Goal: Task Accomplishment & Management: Complete application form

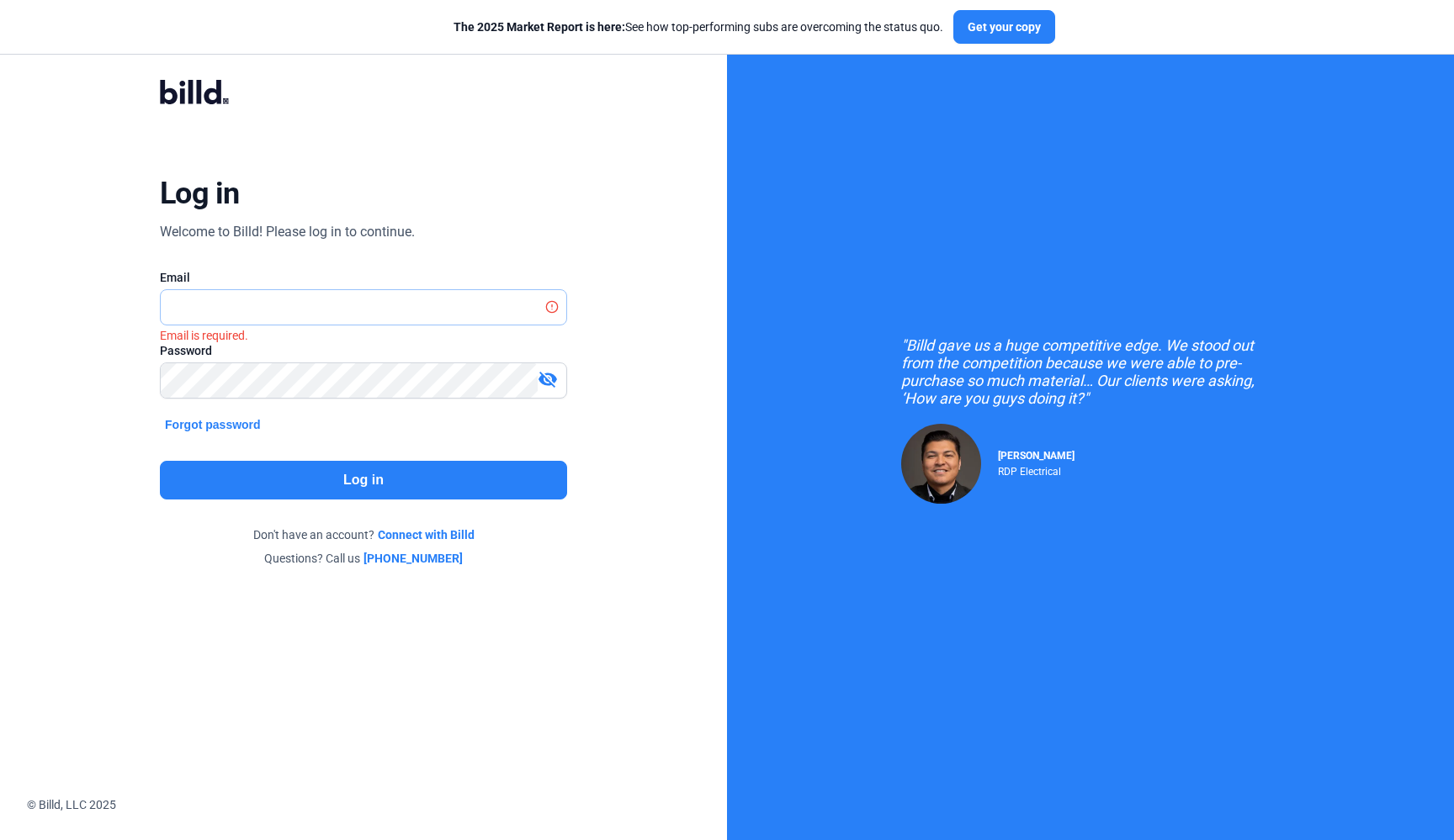
type input "[EMAIL_ADDRESS][DOMAIN_NAME]"
click at [315, 481] on button "Log in" at bounding box center [364, 480] width 408 height 39
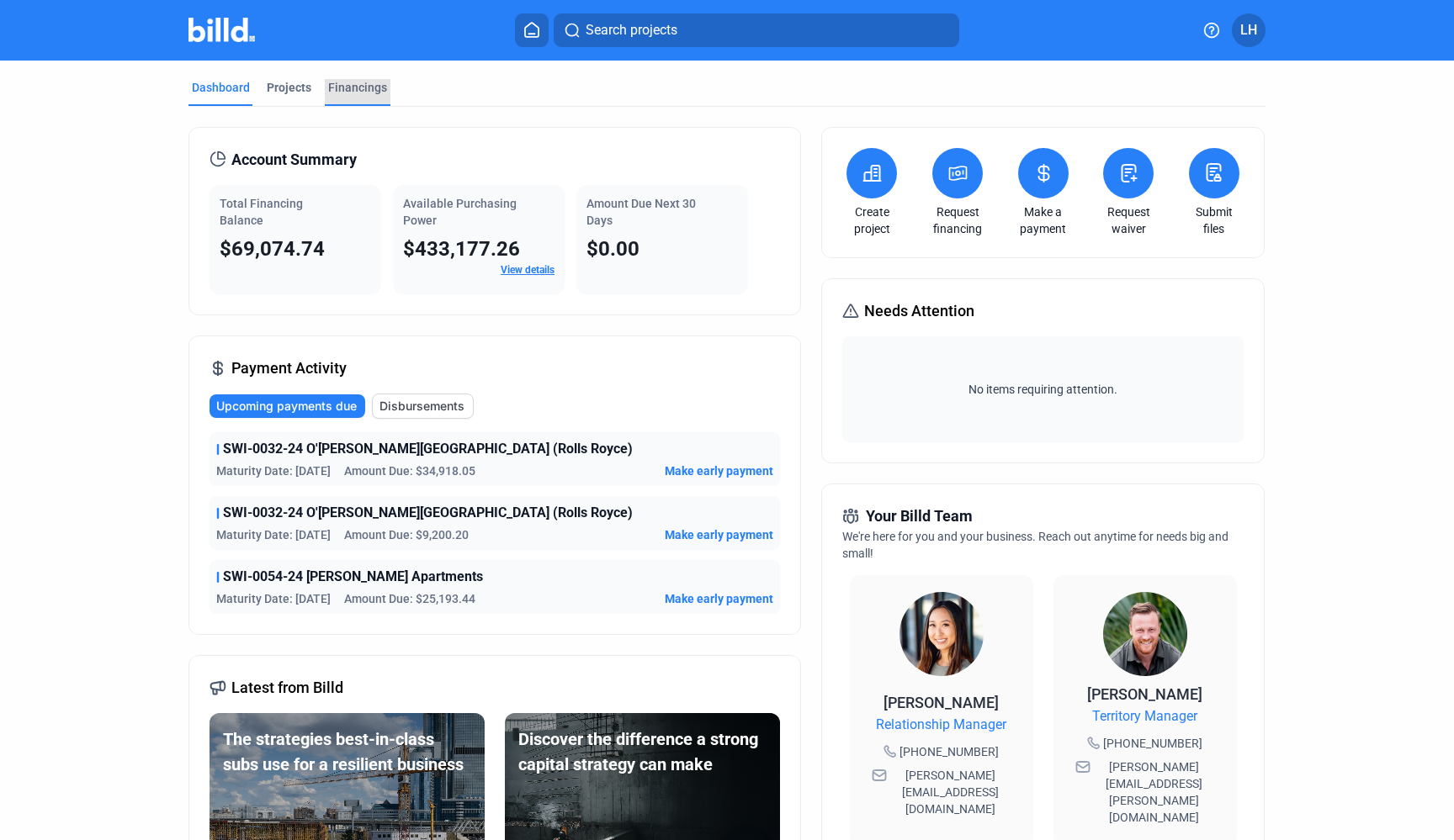
click at [358, 86] on div "Financings" at bounding box center [358, 88] width 58 height 17
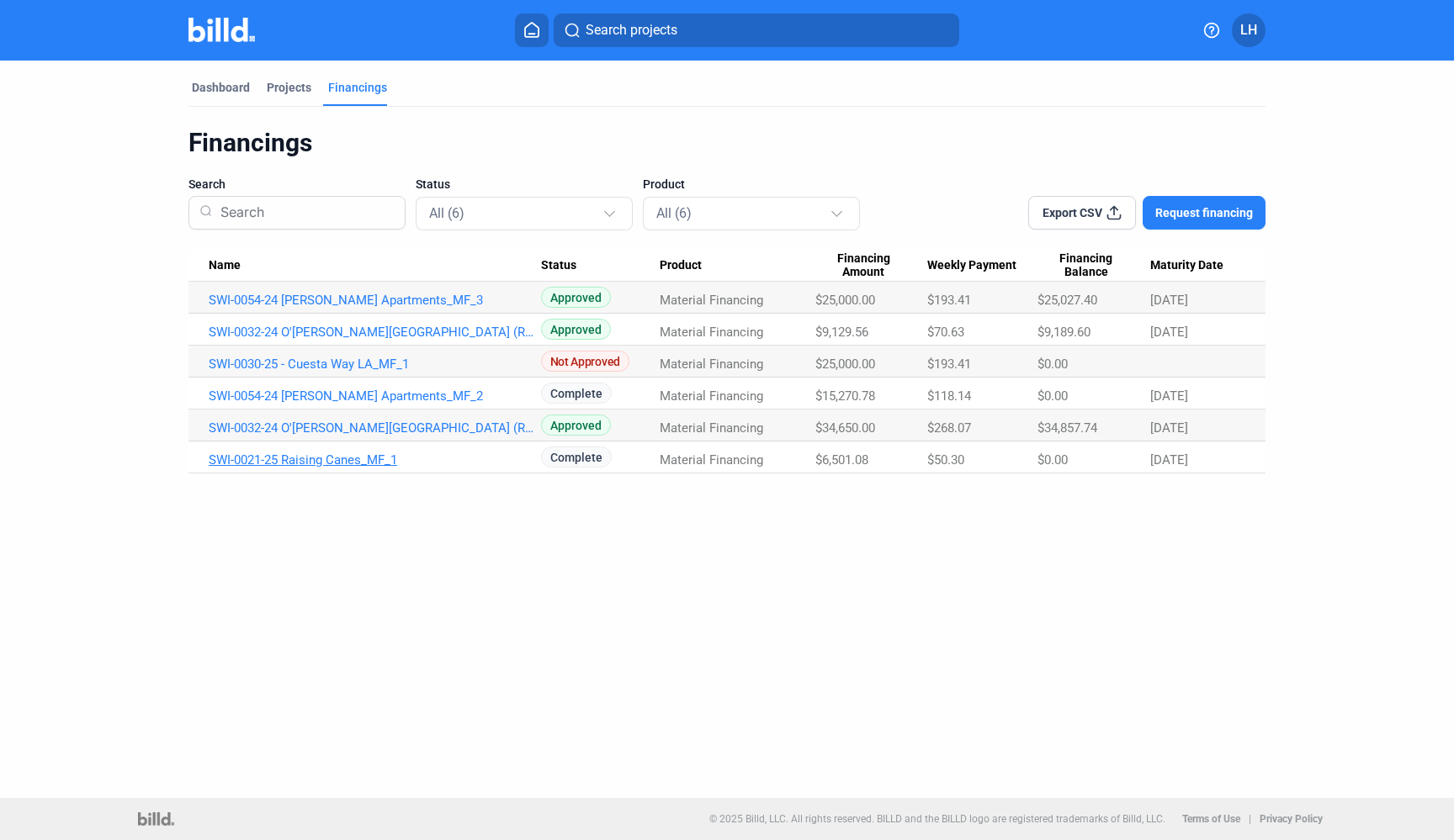
click at [366, 458] on link "SWI-0021-25 Raising Canes_MF_1" at bounding box center [375, 460] width 332 height 15
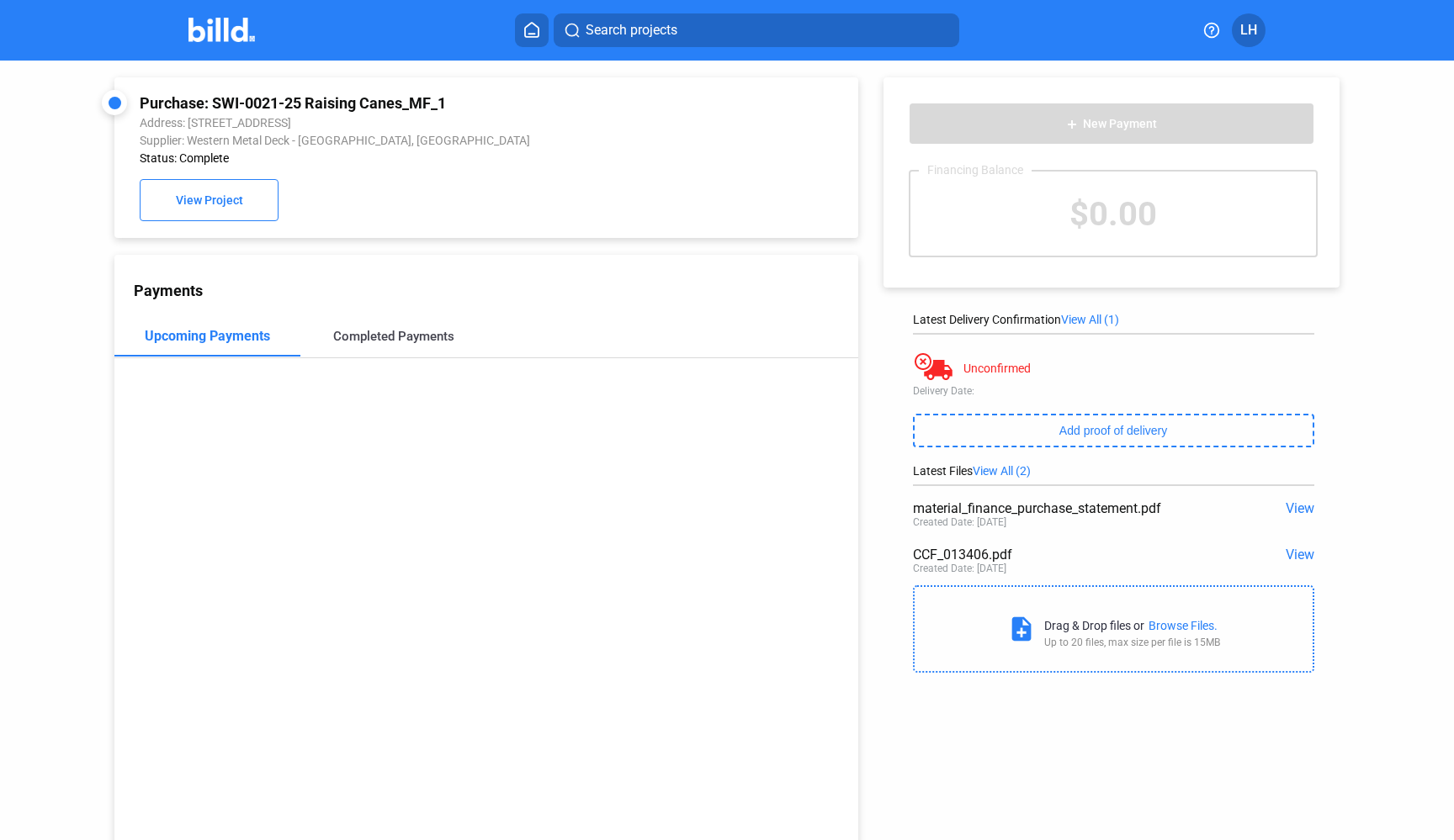
click at [410, 333] on div "Completed Payments" at bounding box center [393, 337] width 121 height 15
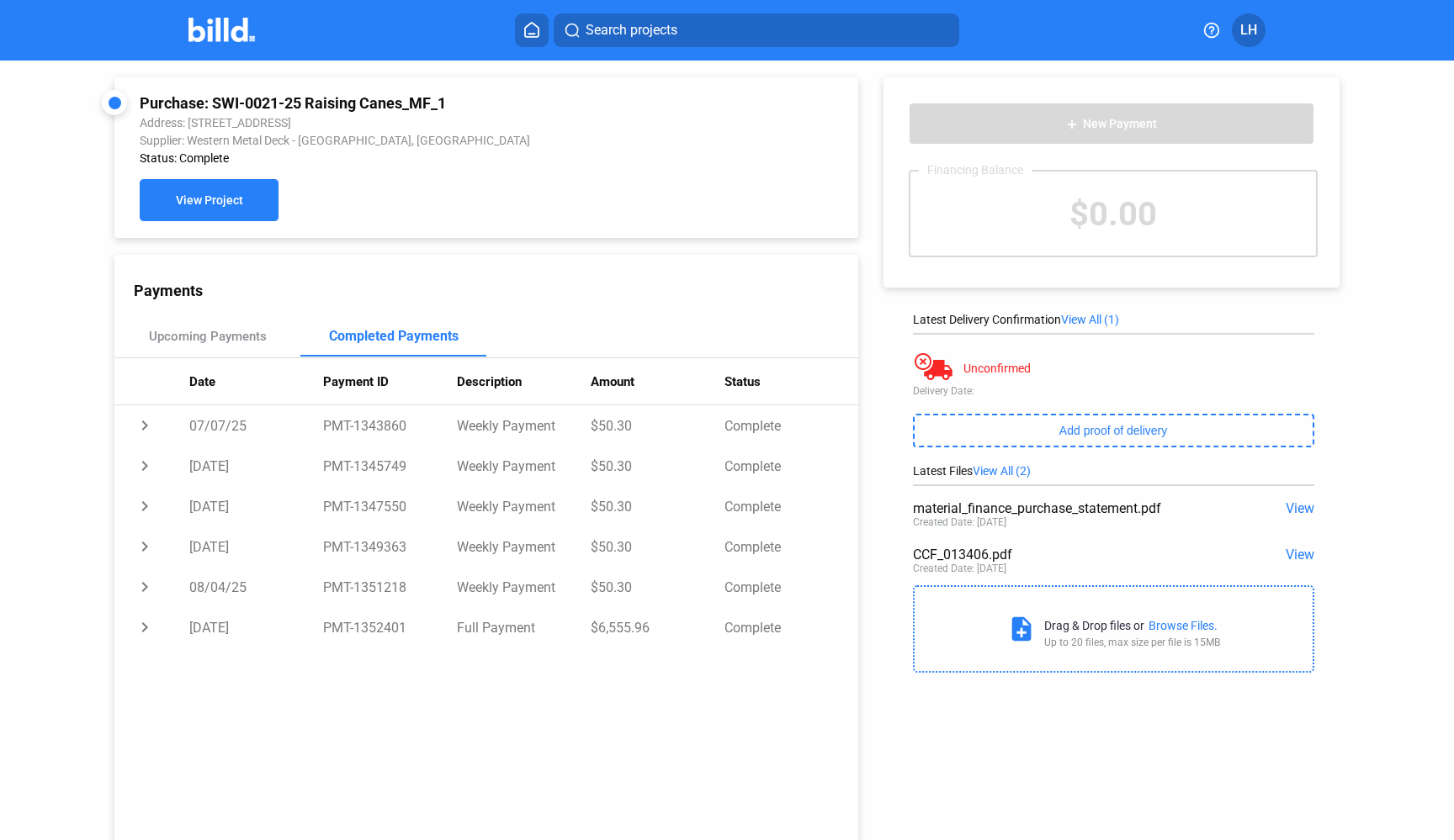
click at [216, 203] on span "View Project" at bounding box center [209, 201] width 67 height 14
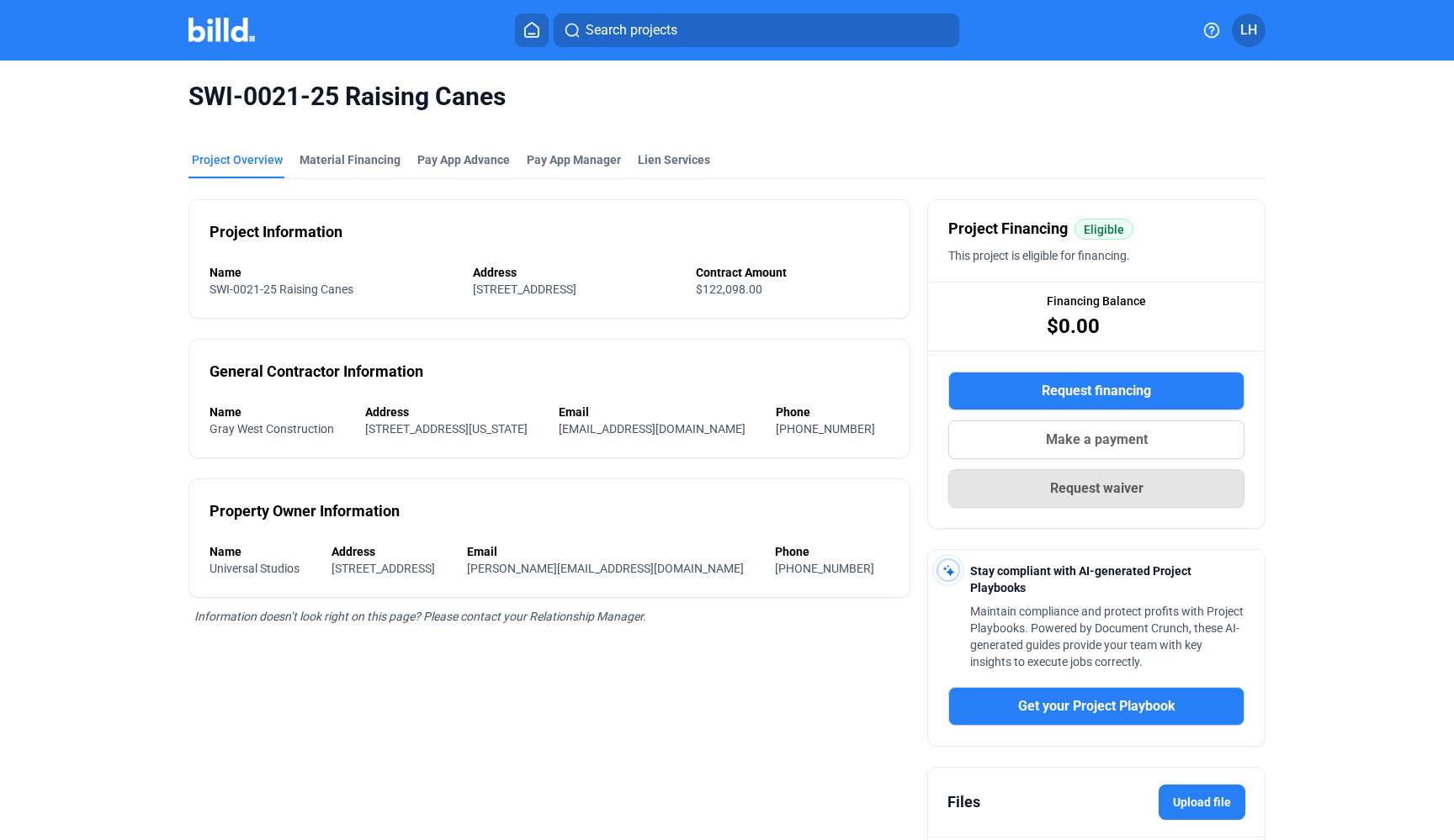
click at [1037, 491] on button "Request waiver" at bounding box center [1096, 488] width 296 height 39
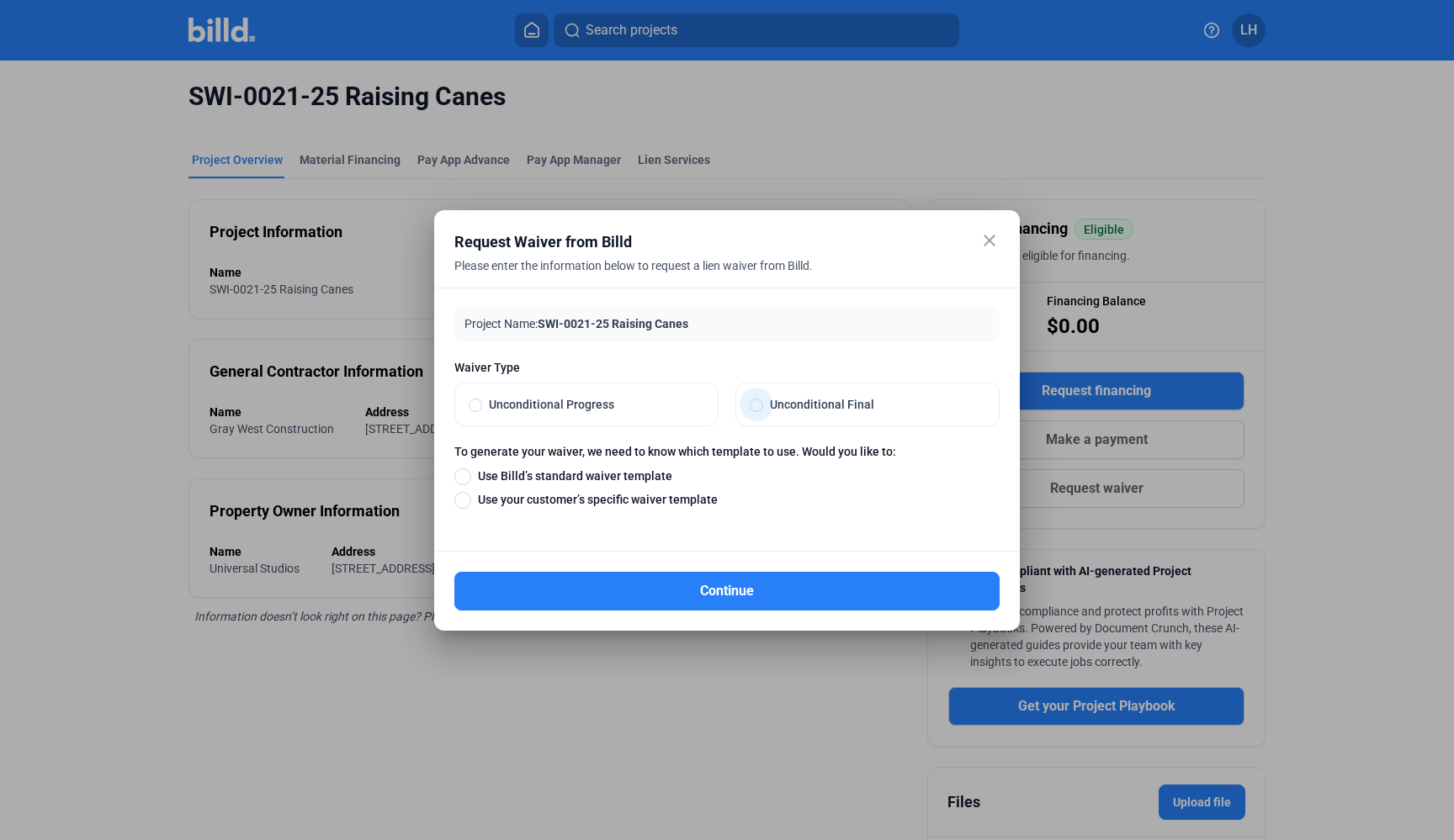
click at [758, 406] on span at bounding box center [757, 406] width 14 height 14
click at [758, 406] on input "Unconditional Final" at bounding box center [757, 405] width 14 height 15
radio input "true"
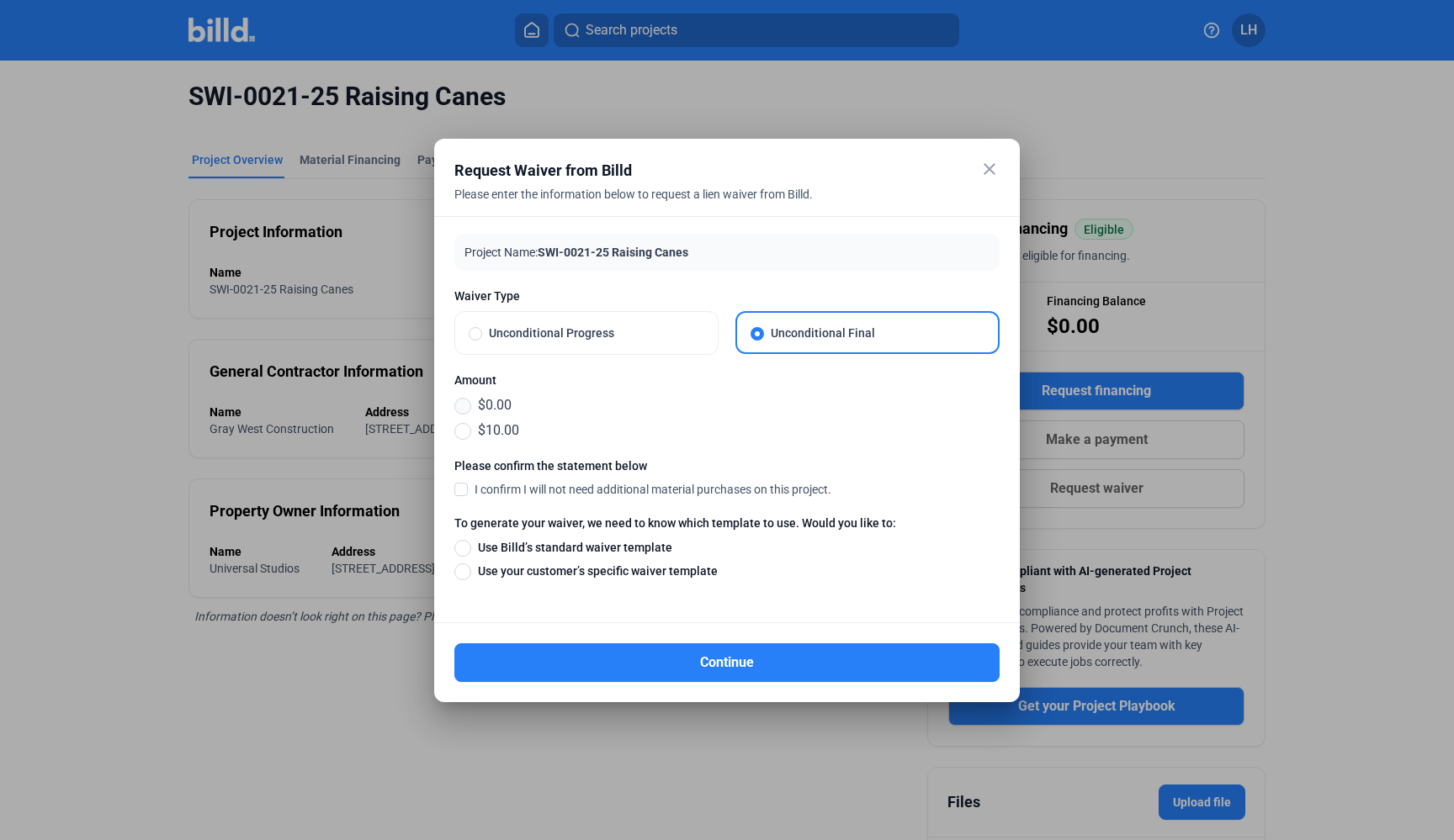
click at [461, 409] on span at bounding box center [463, 407] width 17 height 17
click at [461, 409] on input "$0.00" at bounding box center [463, 406] width 17 height 19
radio input "true"
click at [462, 486] on span at bounding box center [461, 489] width 14 height 15
click at [0, 0] on input "I confirm I will not need additional material purchases on this project." at bounding box center [0, 0] width 0 height 0
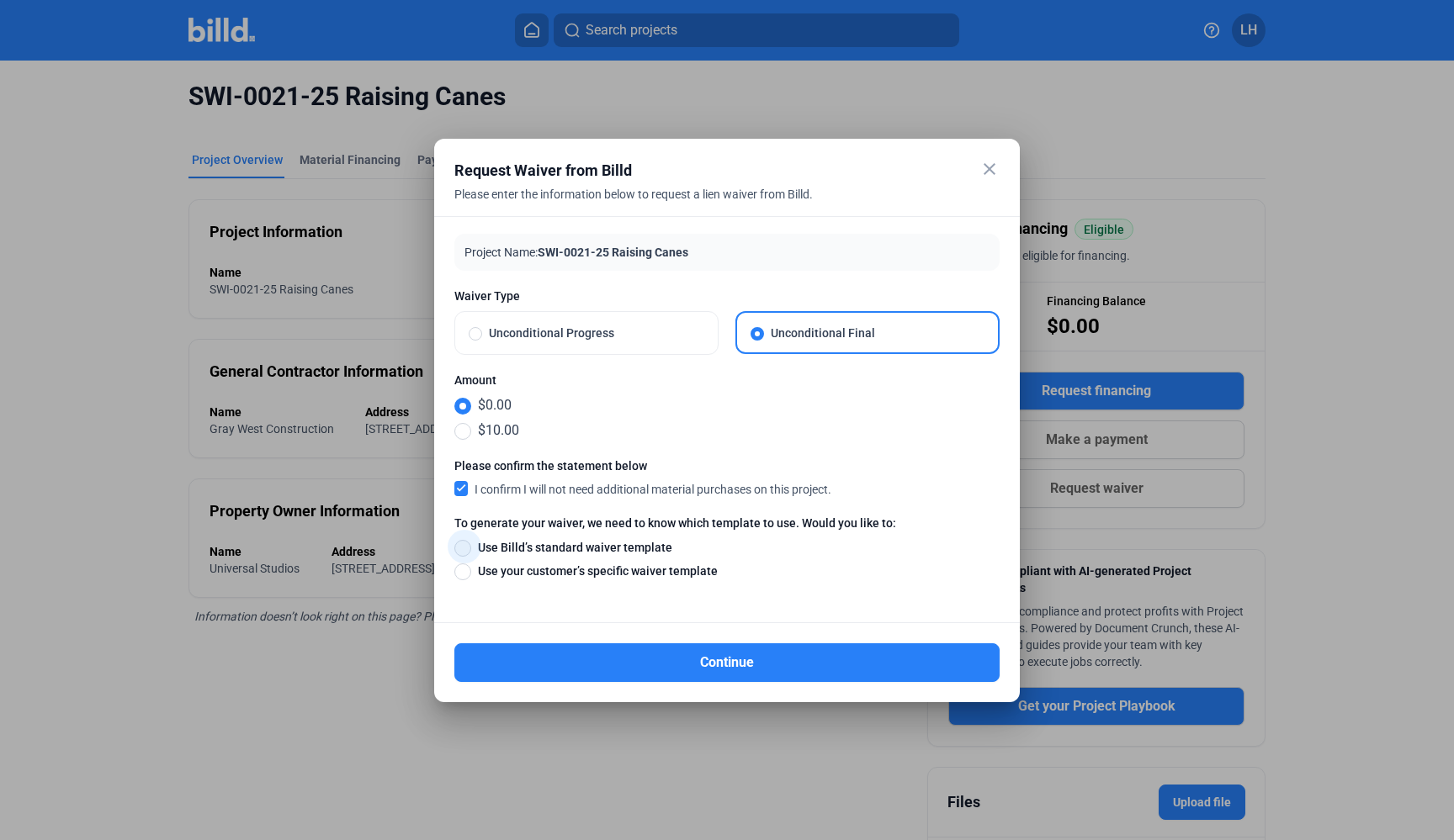
click at [464, 552] on span at bounding box center [463, 549] width 17 height 17
click at [464, 552] on input "Use Billd’s standard waiver template" at bounding box center [463, 548] width 17 height 19
radio input "true"
click at [558, 328] on span "Unconditional Progress" at bounding box center [593, 334] width 222 height 17
click at [482, 328] on input "Unconditional Progress" at bounding box center [475, 334] width 14 height 15
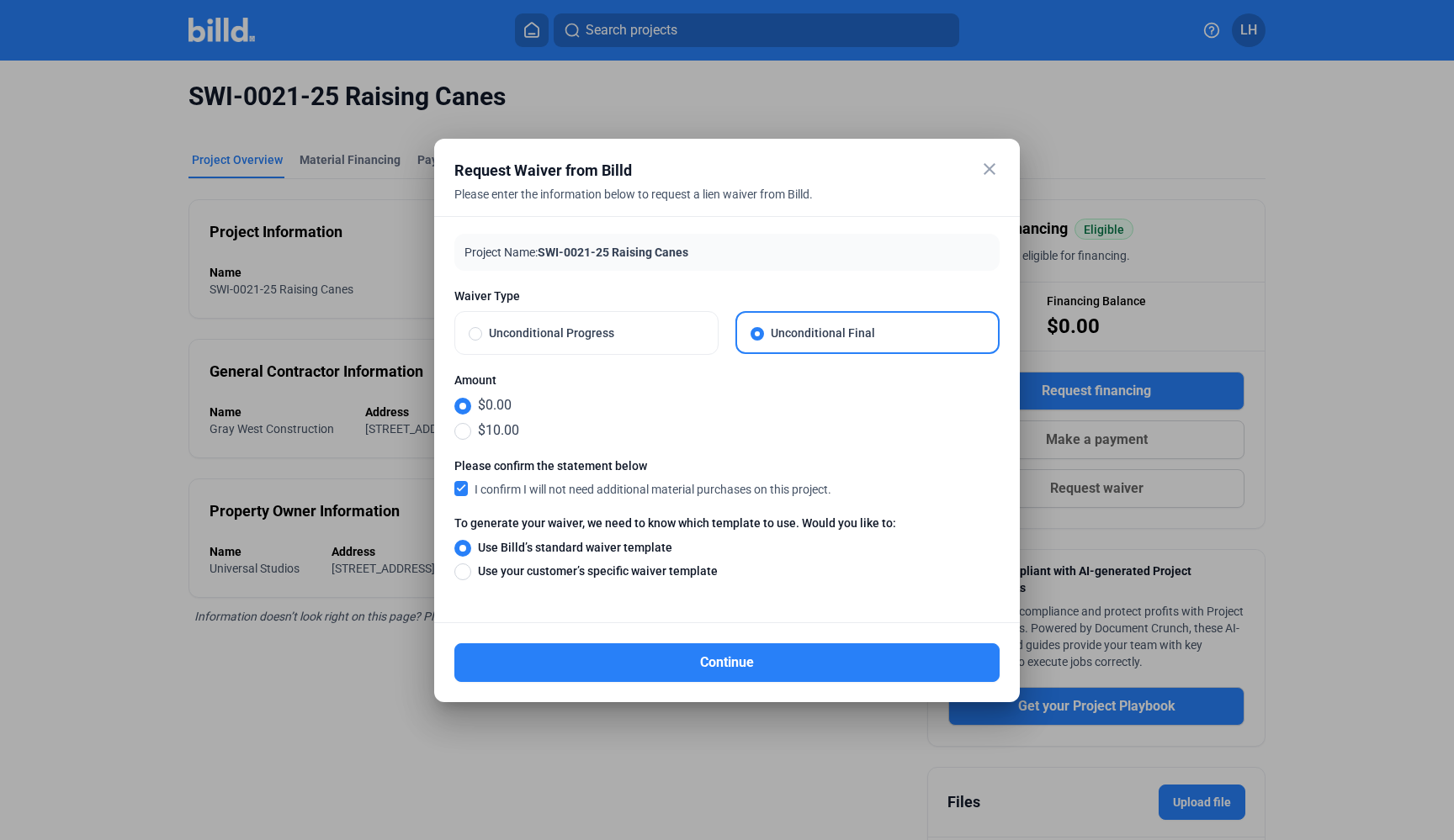
radio input "true"
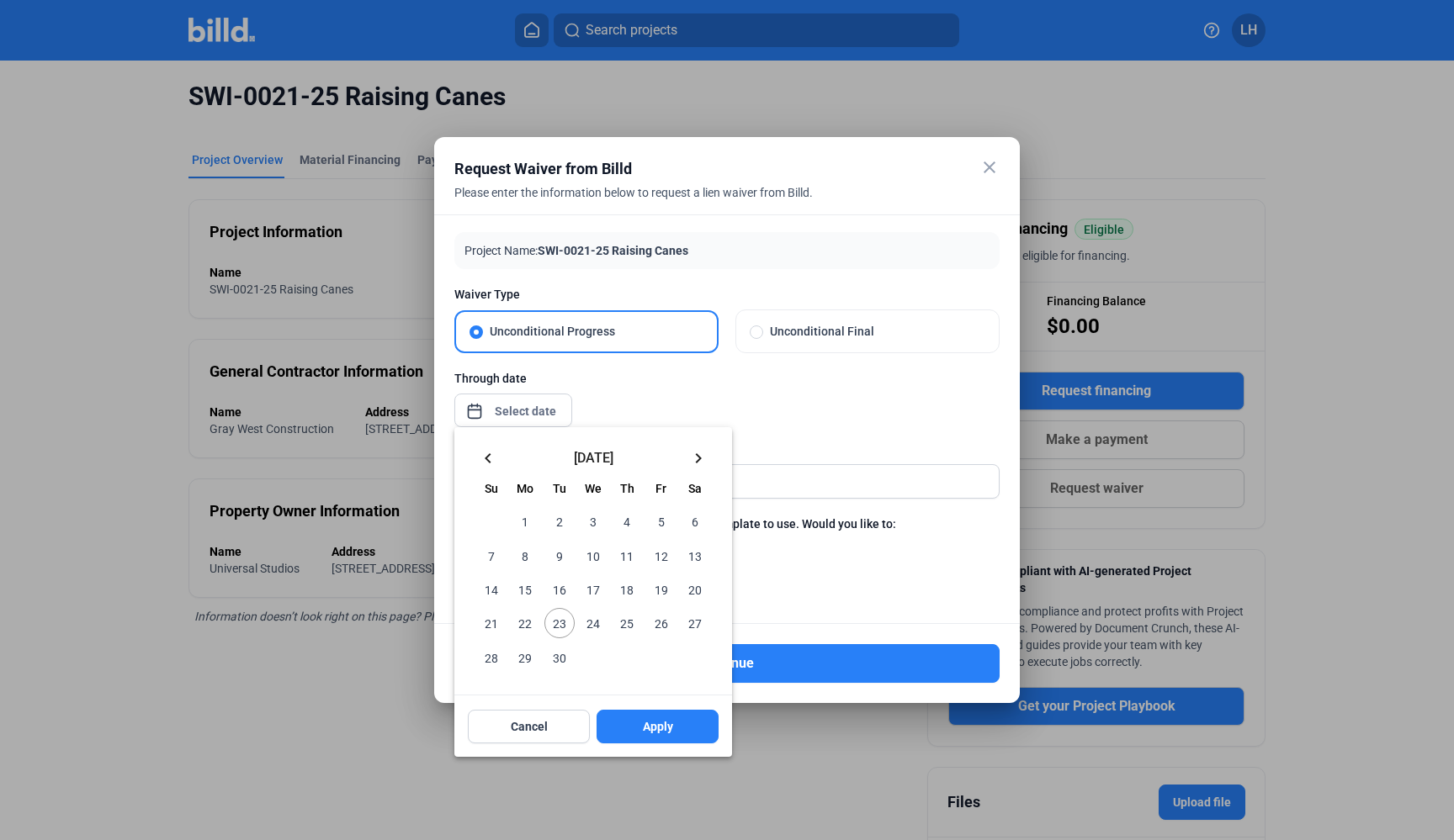
click at [542, 410] on div "close Request Waiver from Billd Please enter the information below to request a…" at bounding box center [727, 420] width 1454 height 840
click at [484, 457] on mat-icon "keyboard_arrow_left" at bounding box center [488, 458] width 20 height 20
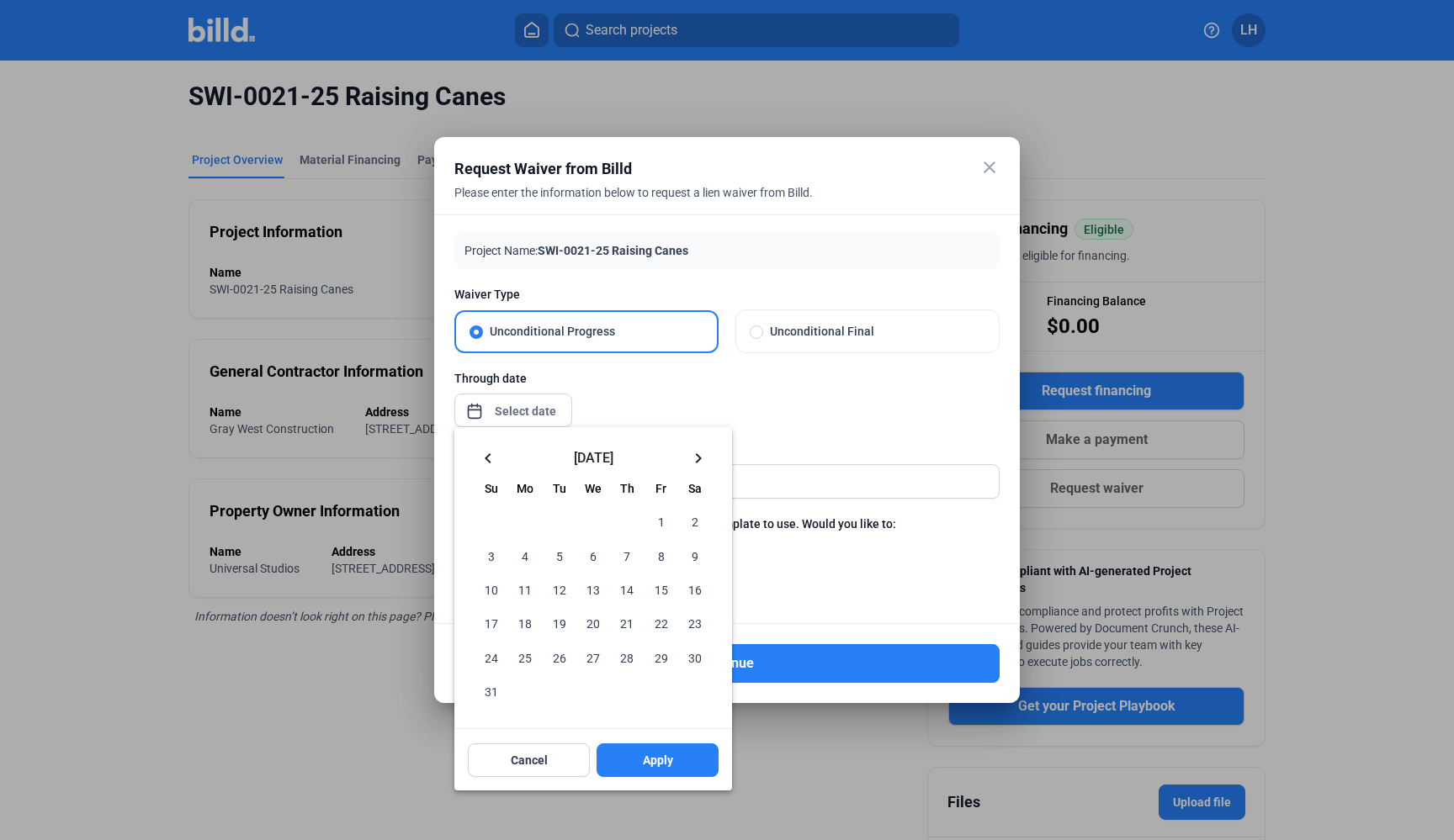
click at [502, 686] on span "31" at bounding box center [491, 691] width 30 height 30
click at [663, 768] on span "Apply" at bounding box center [658, 761] width 30 height 17
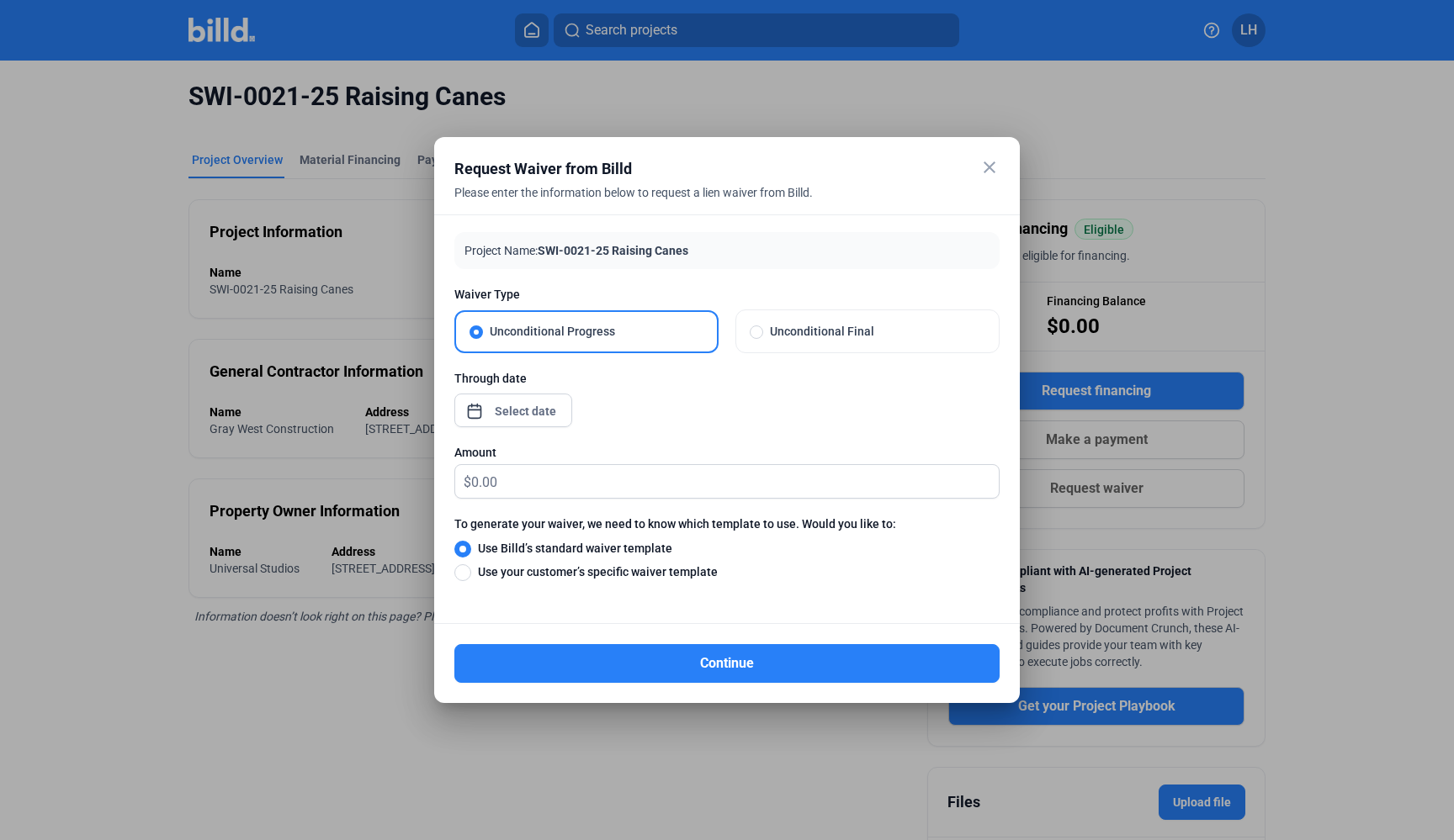
type input "[DATE]"
click at [577, 610] on div "Project Name: SWI-0021-25 Raising Canes Waiver Type Unconditional Progress Unco…" at bounding box center [727, 420] width 586 height 410
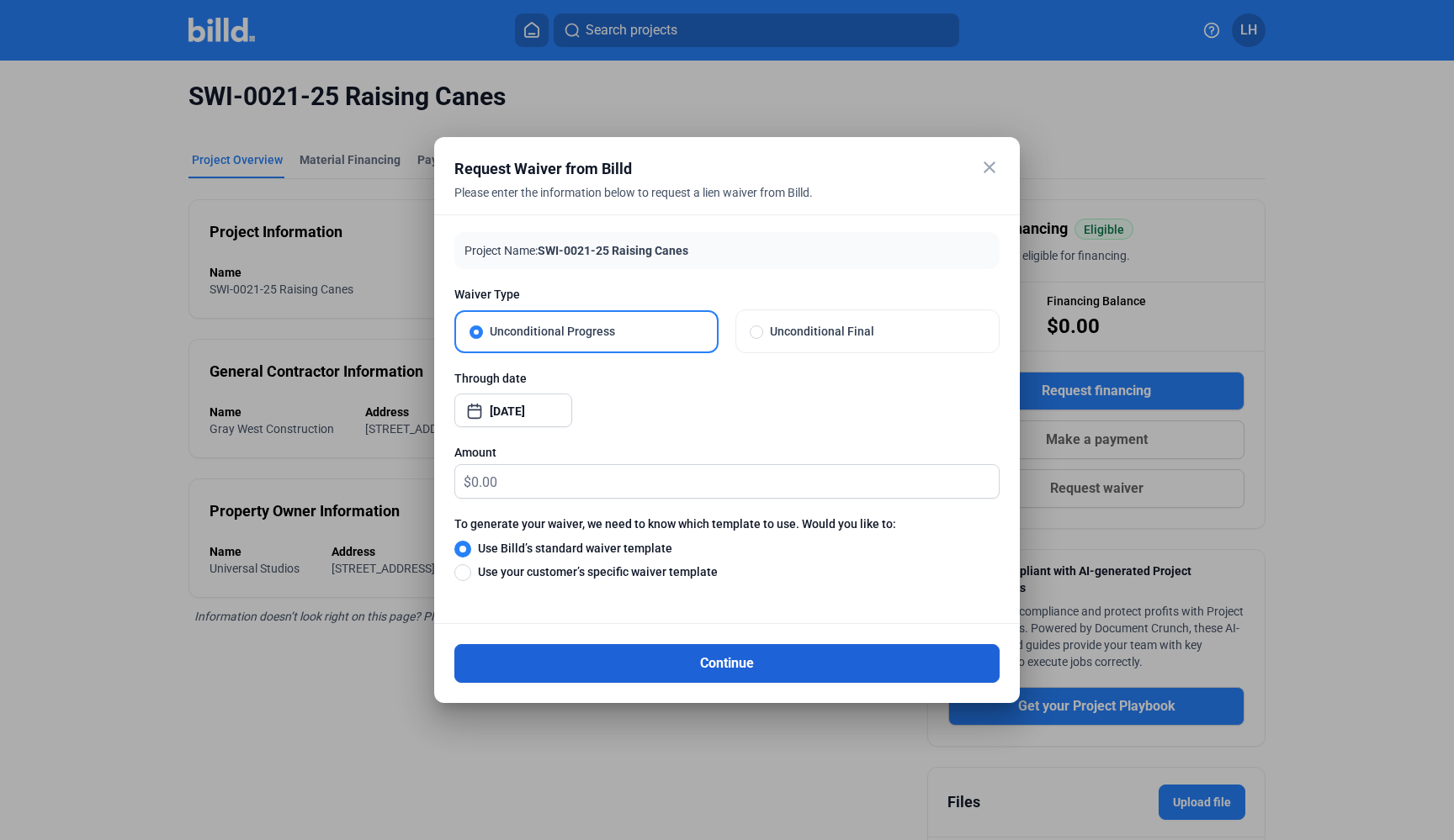
click at [549, 675] on button "Continue" at bounding box center [727, 663] width 545 height 39
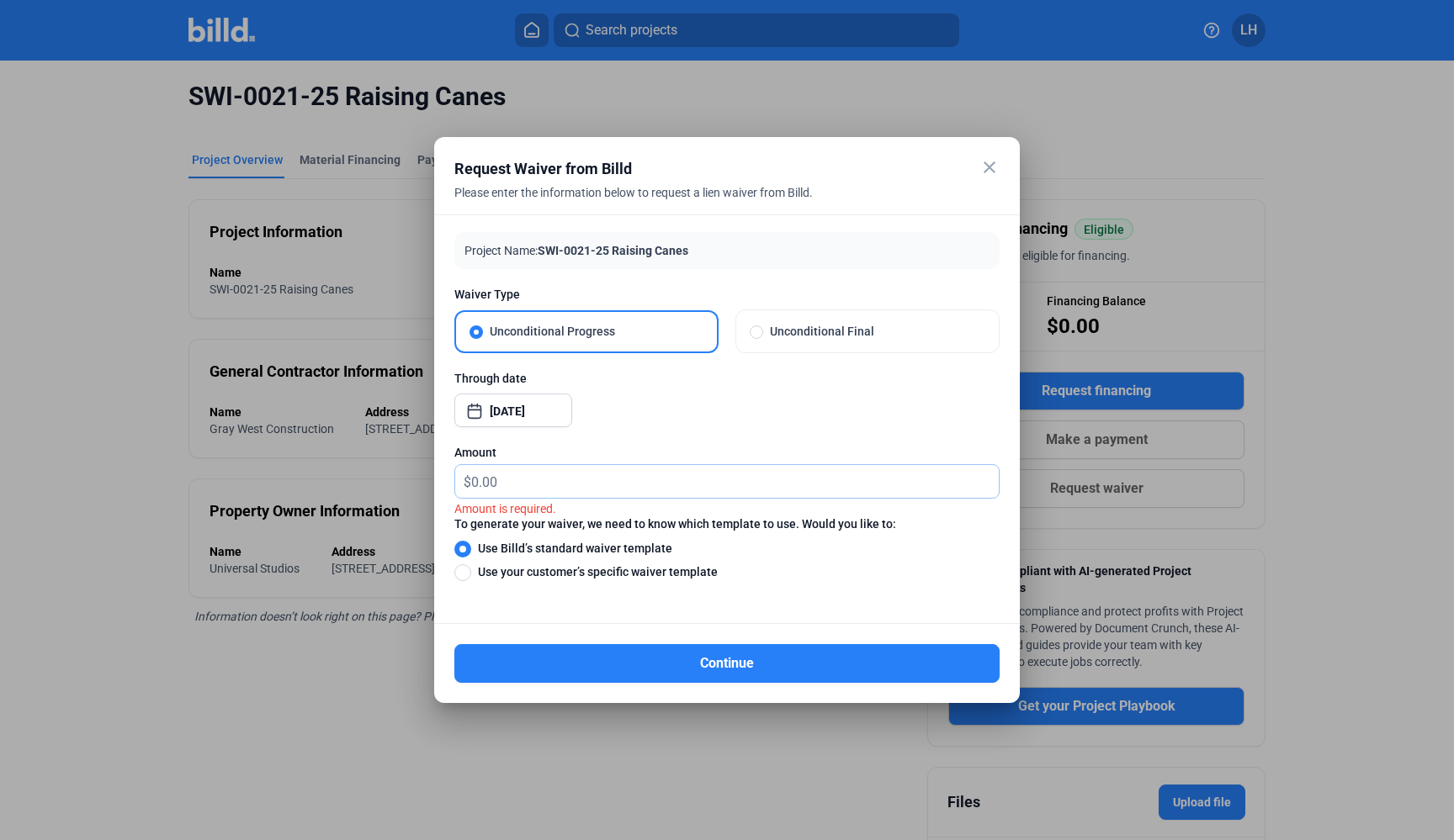
click at [555, 487] on input "text" at bounding box center [734, 481] width 527 height 33
type input "0"
click at [554, 601] on div "Project Name: SWI-0021-25 Raising Canes Waiver Type Unconditional Progress Unco…" at bounding box center [727, 420] width 586 height 410
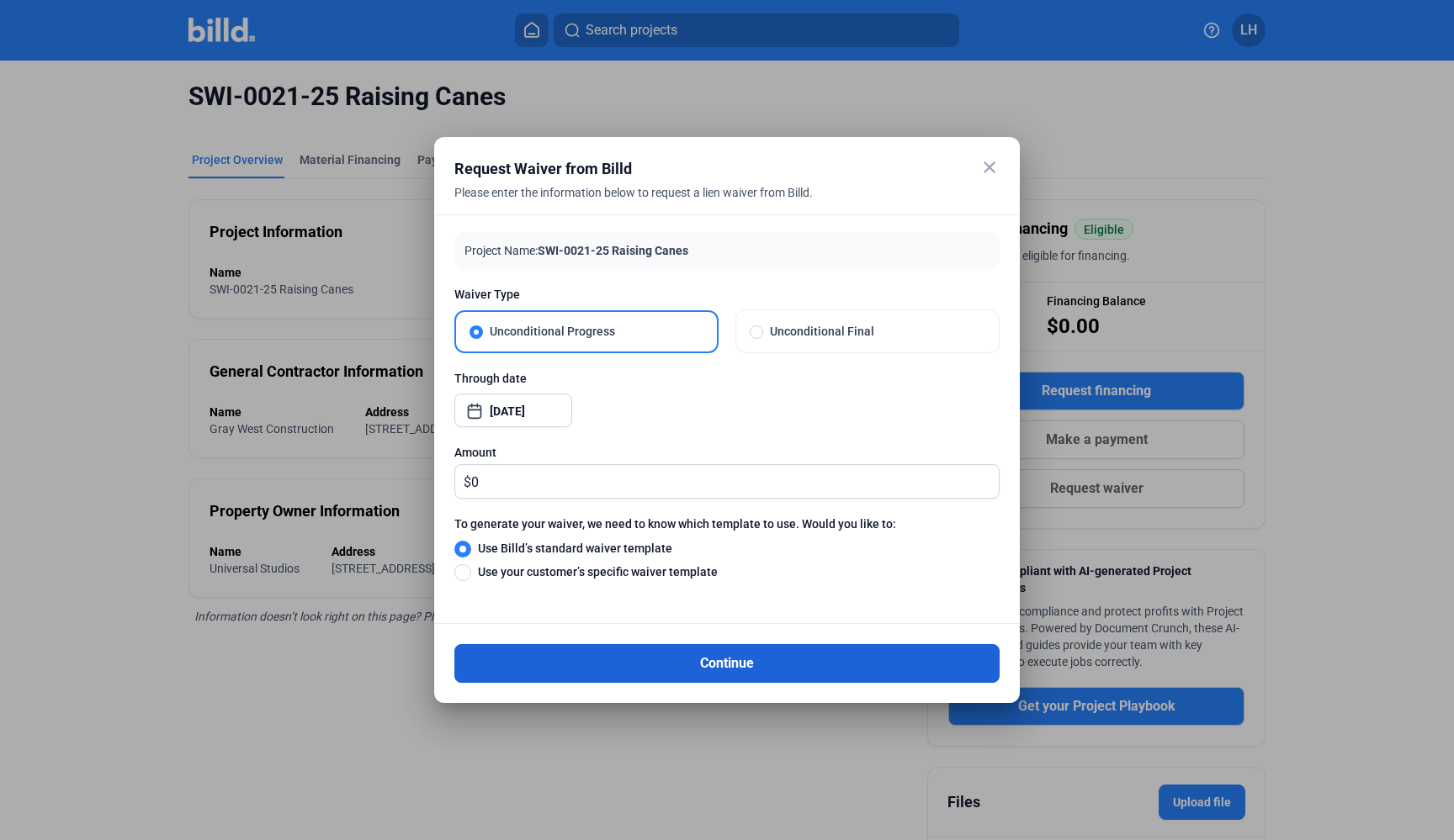
click at [582, 682] on button "Continue" at bounding box center [727, 663] width 545 height 39
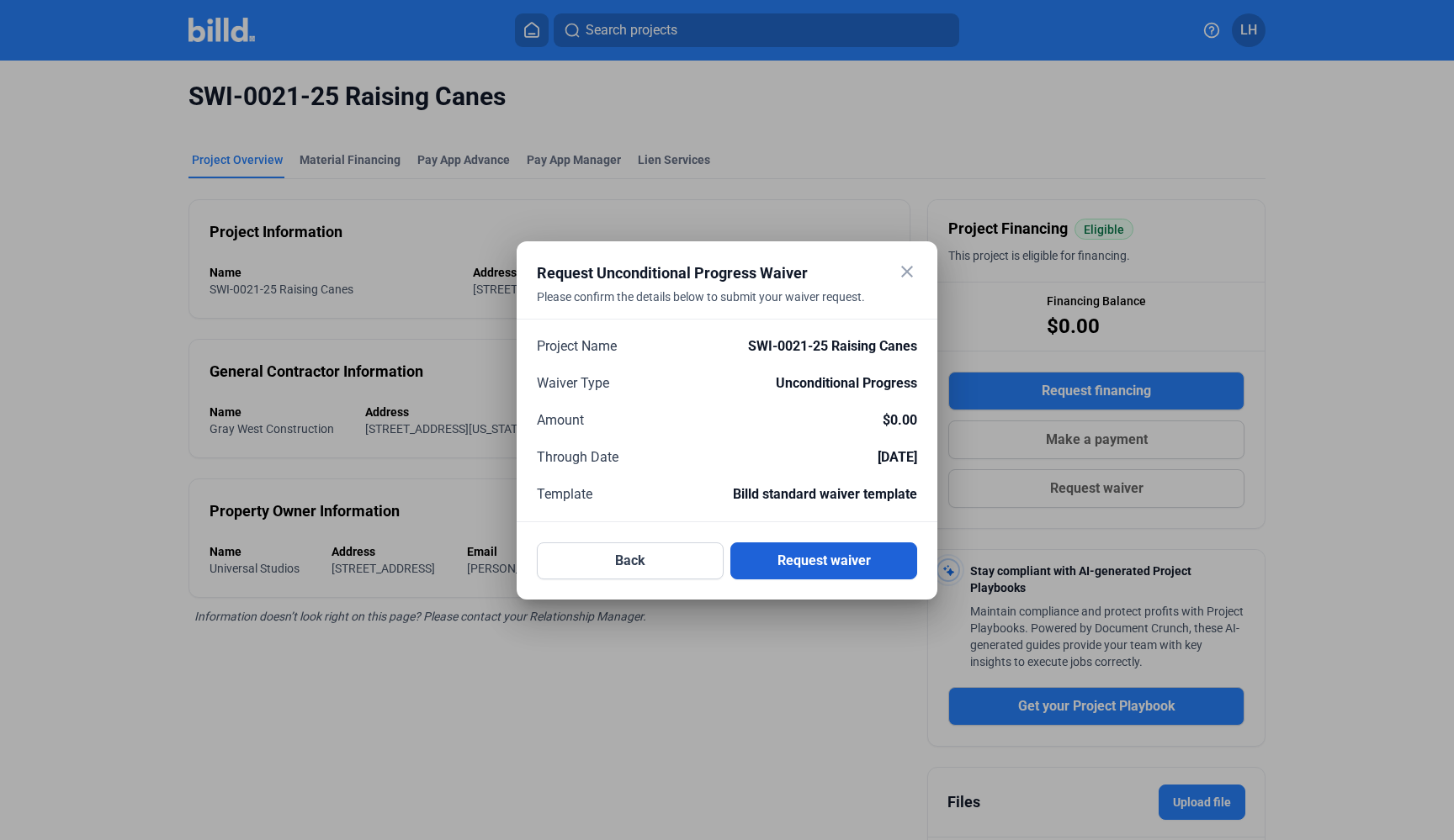
click at [815, 562] on button "Request waiver" at bounding box center [823, 561] width 187 height 37
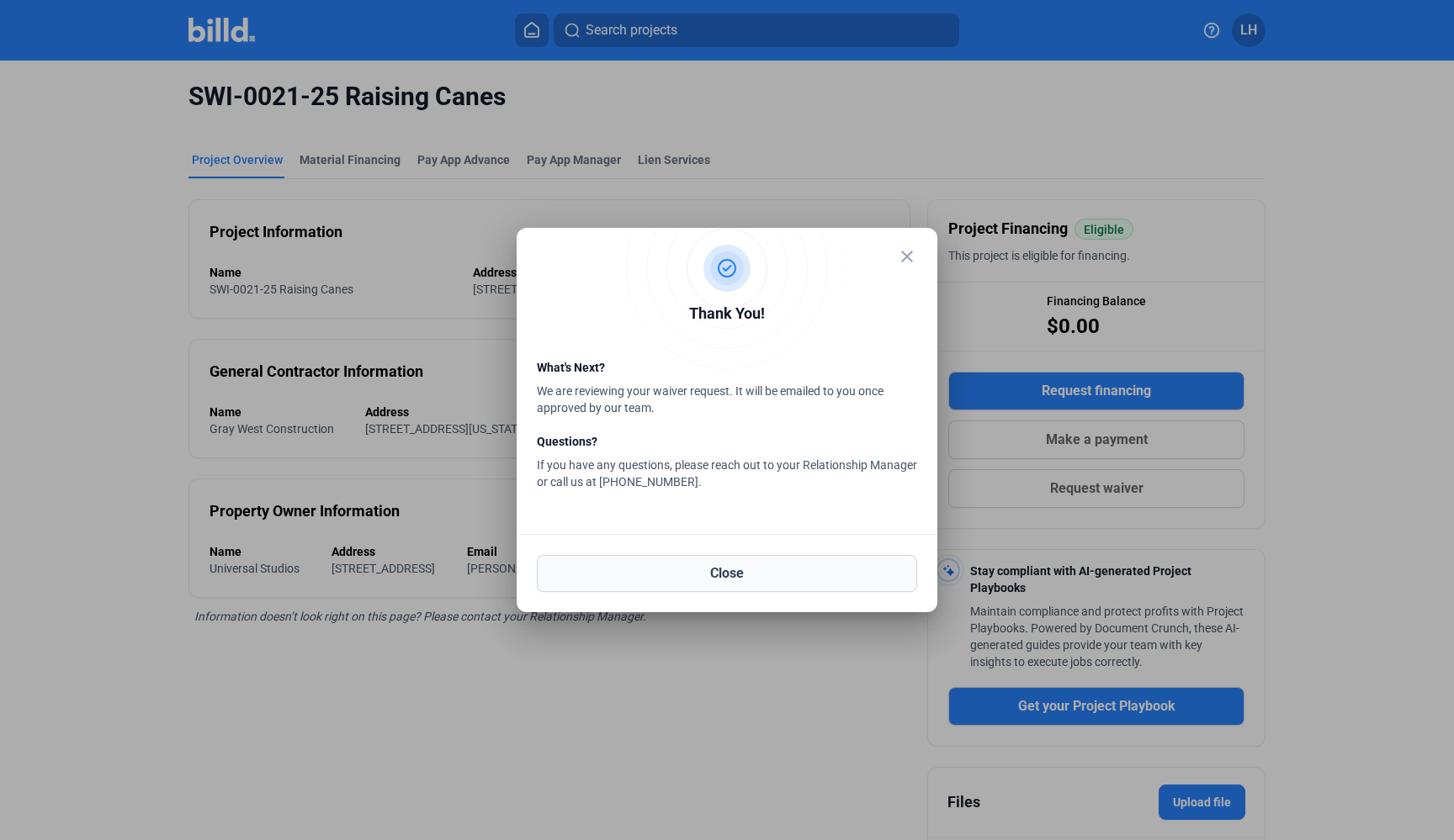
click at [680, 579] on button "Close" at bounding box center [727, 573] width 380 height 37
